Goal: Transaction & Acquisition: Purchase product/service

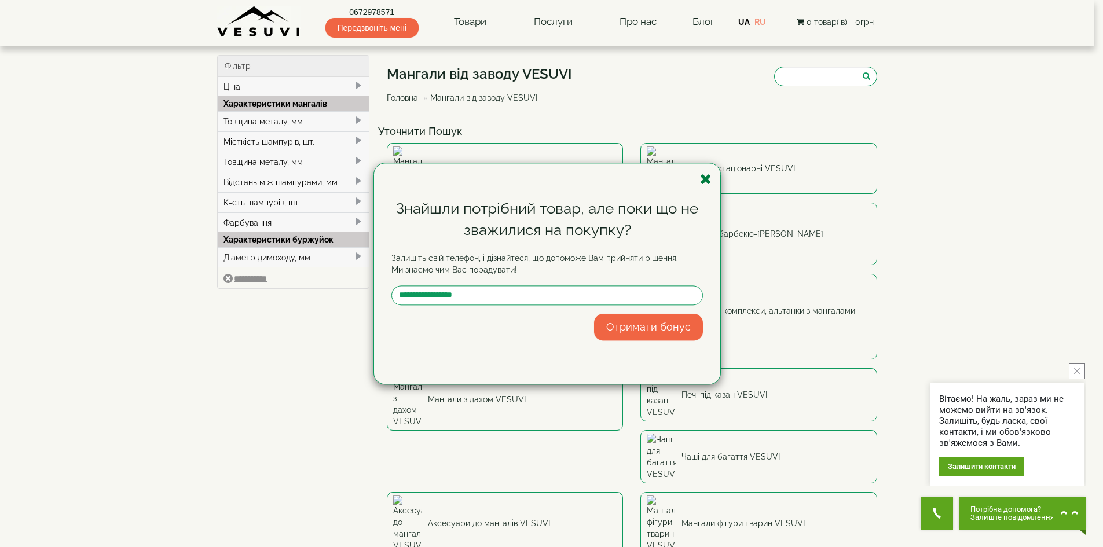
click at [701, 178] on icon "button" at bounding box center [706, 179] width 12 height 14
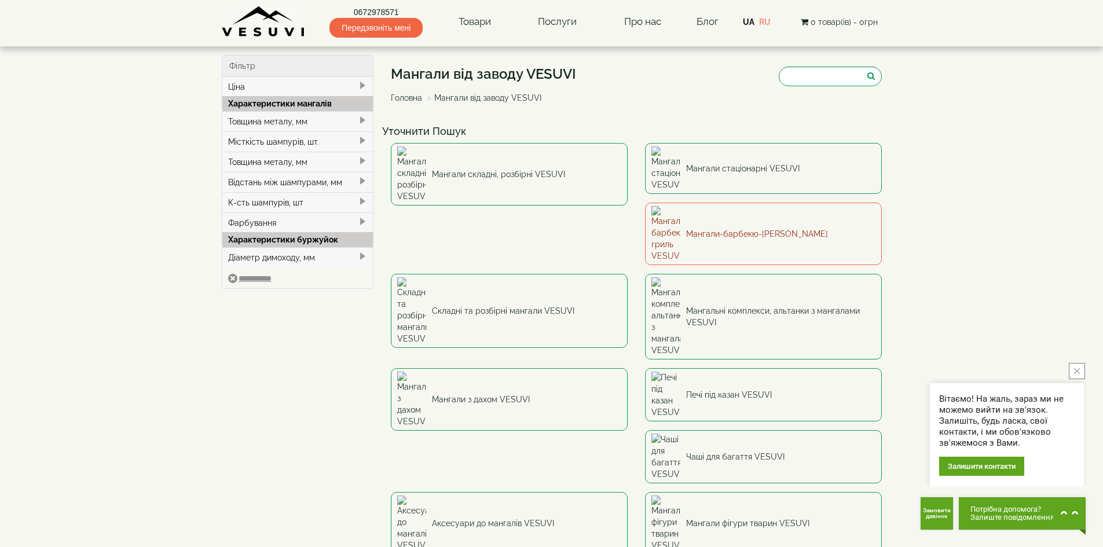
click at [645, 205] on link "Мангали-барбекю-гриль VESUVI" at bounding box center [763, 234] width 237 height 63
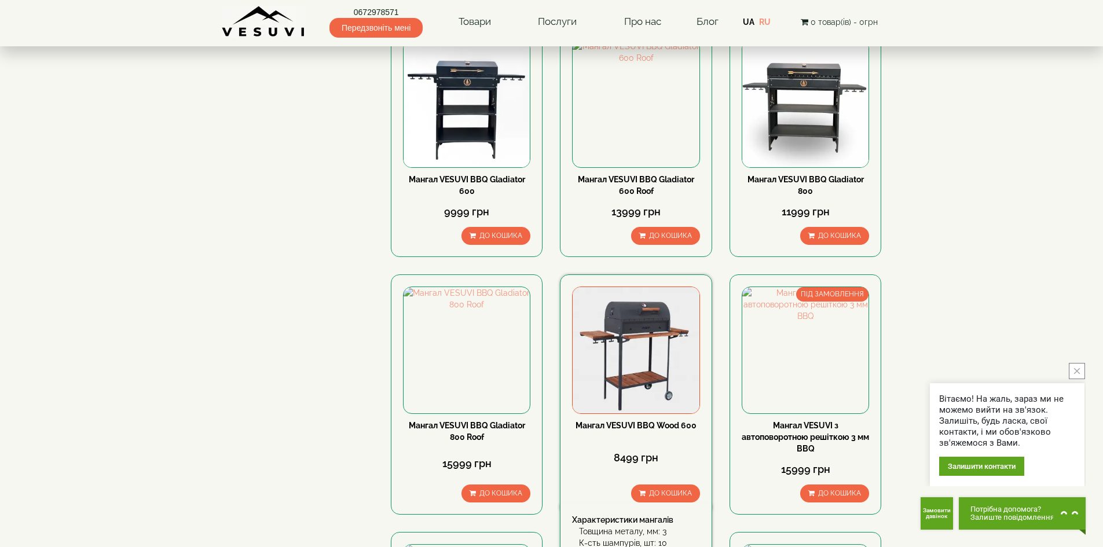
scroll to position [347, 0]
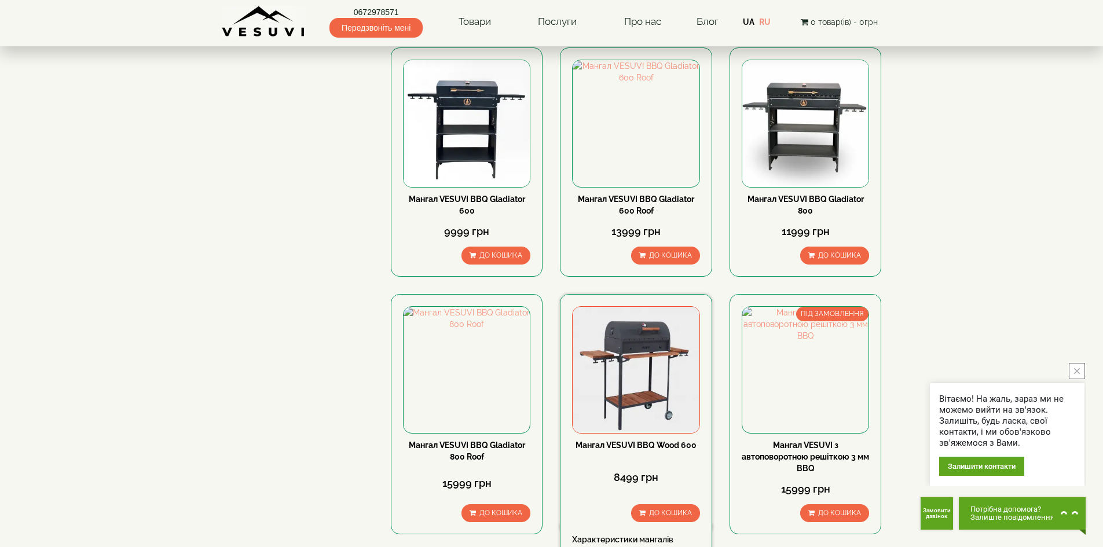
click at [642, 344] on img at bounding box center [635, 370] width 126 height 126
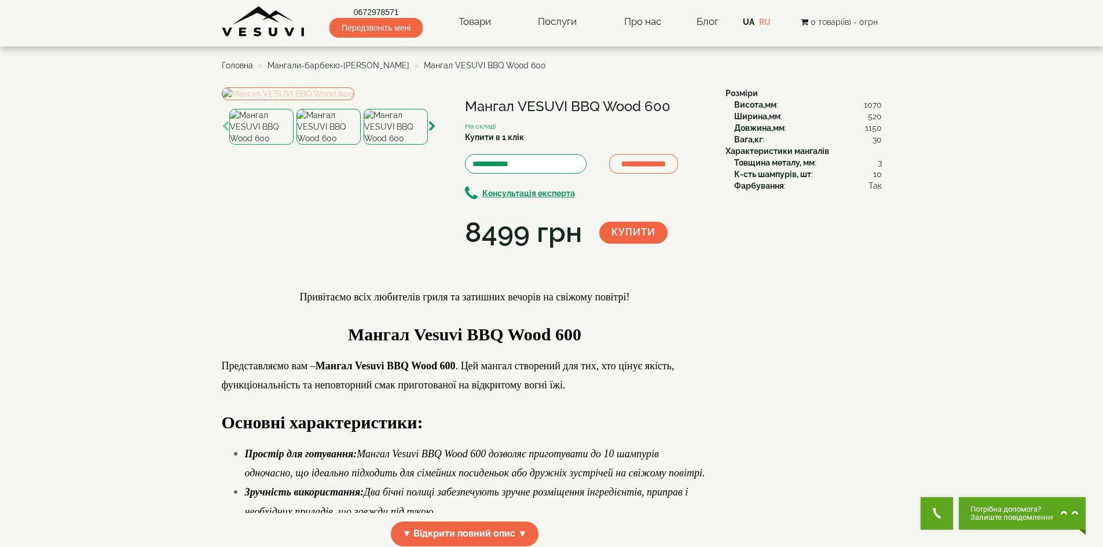
click at [343, 100] on img at bounding box center [288, 93] width 133 height 13
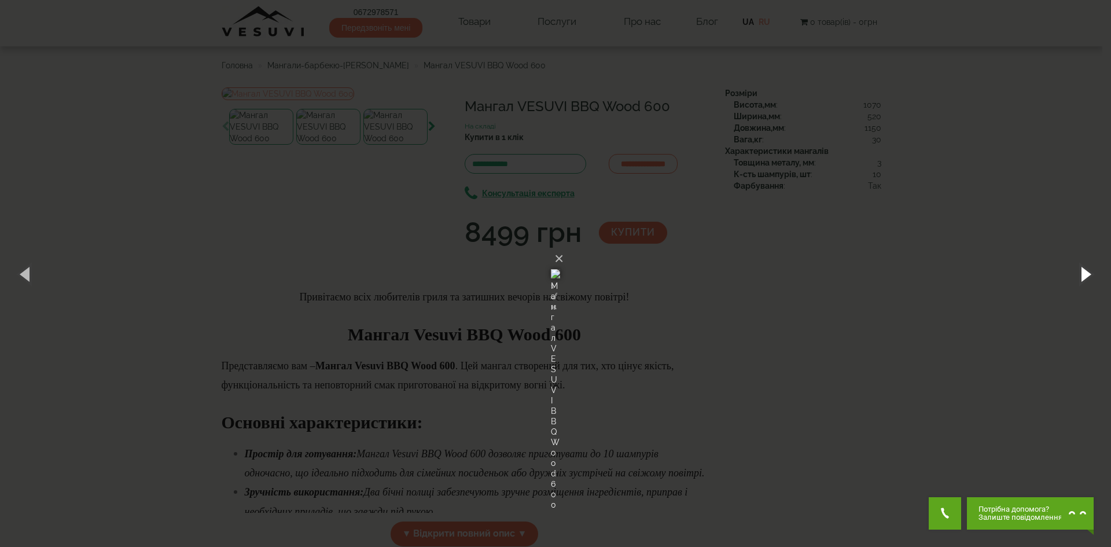
click at [1081, 276] on button "button" at bounding box center [1085, 274] width 52 height 64
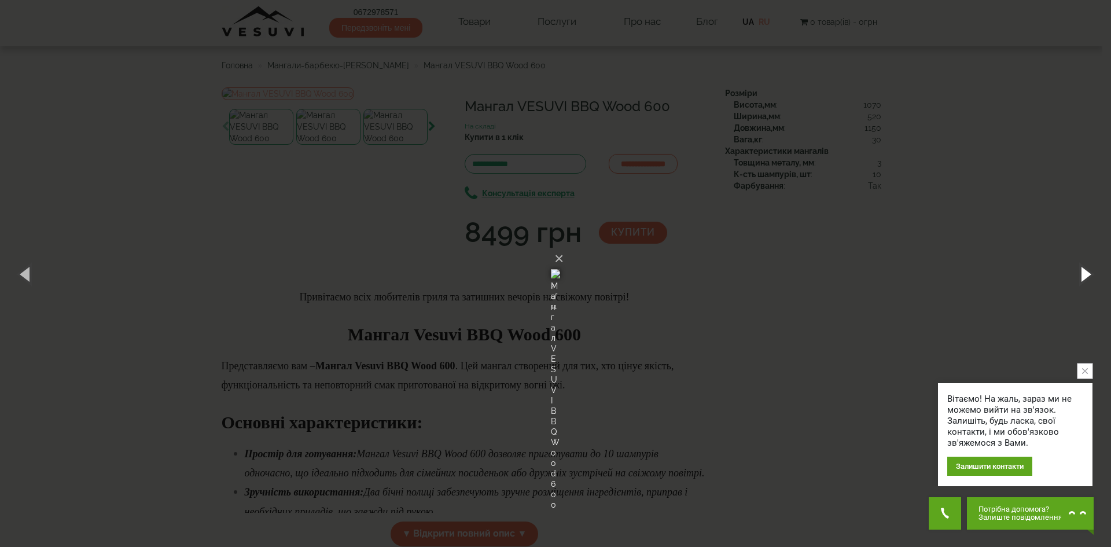
click at [1081, 276] on button "button" at bounding box center [1085, 274] width 52 height 64
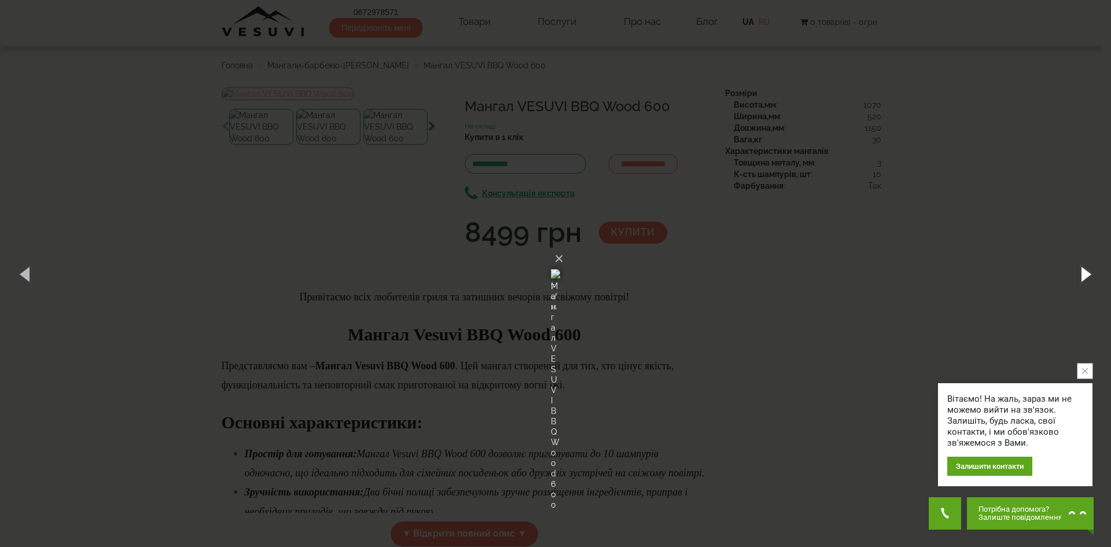
click at [1081, 276] on button "button" at bounding box center [1085, 274] width 52 height 64
click at [1077, 279] on button "button" at bounding box center [1085, 274] width 52 height 64
click at [1075, 279] on button "button" at bounding box center [1085, 274] width 52 height 64
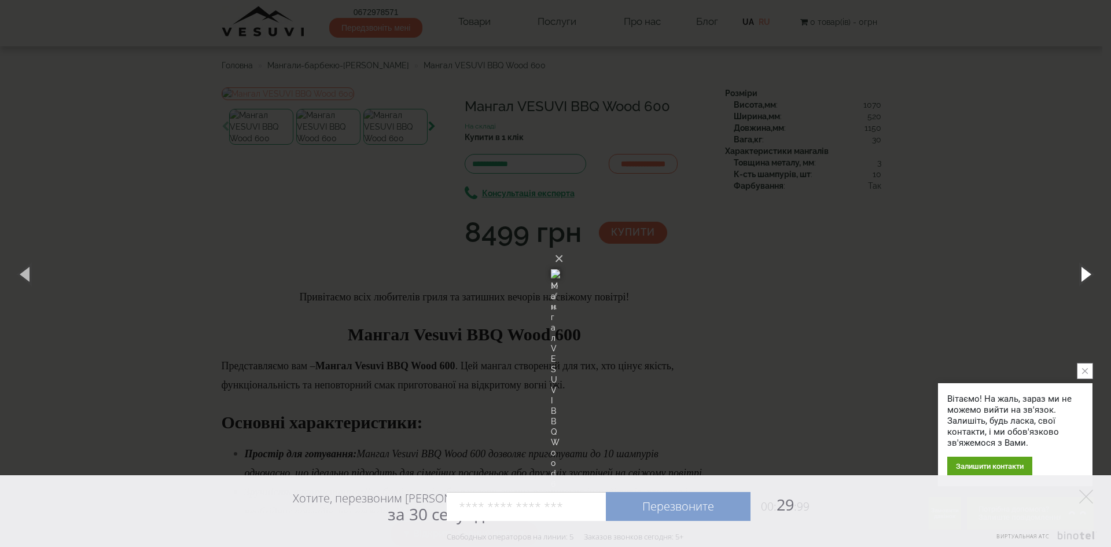
click at [1088, 272] on button "button" at bounding box center [1085, 274] width 52 height 64
click at [1086, 273] on button "button" at bounding box center [1085, 274] width 52 height 64
click at [1083, 274] on button "button" at bounding box center [1085, 274] width 52 height 64
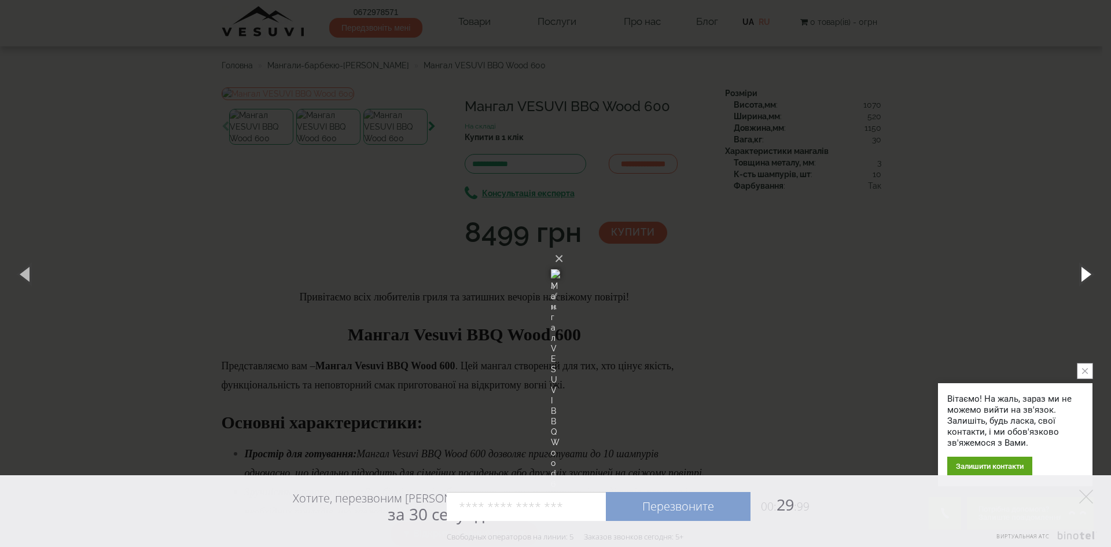
click at [1083, 274] on button "button" at bounding box center [1085, 274] width 52 height 64
click at [884, 70] on div "× Мангал VESUVI BBQ Wood 600 7 of 11 Loading..." at bounding box center [555, 273] width 1111 height 547
